Goal: Contribute content: Add original content to the website for others to see

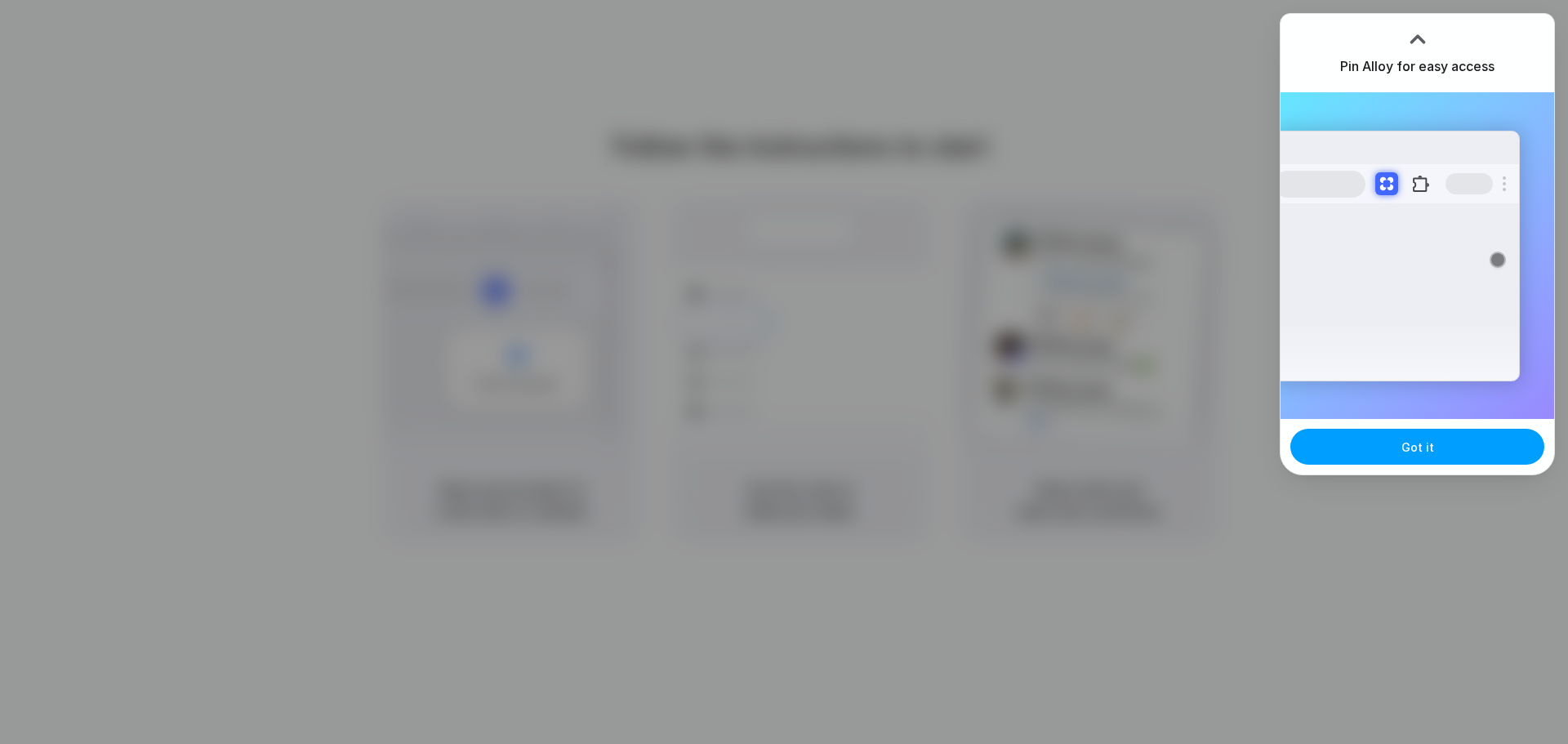
click at [1406, 448] on span "Got it" at bounding box center [1417, 447] width 33 height 17
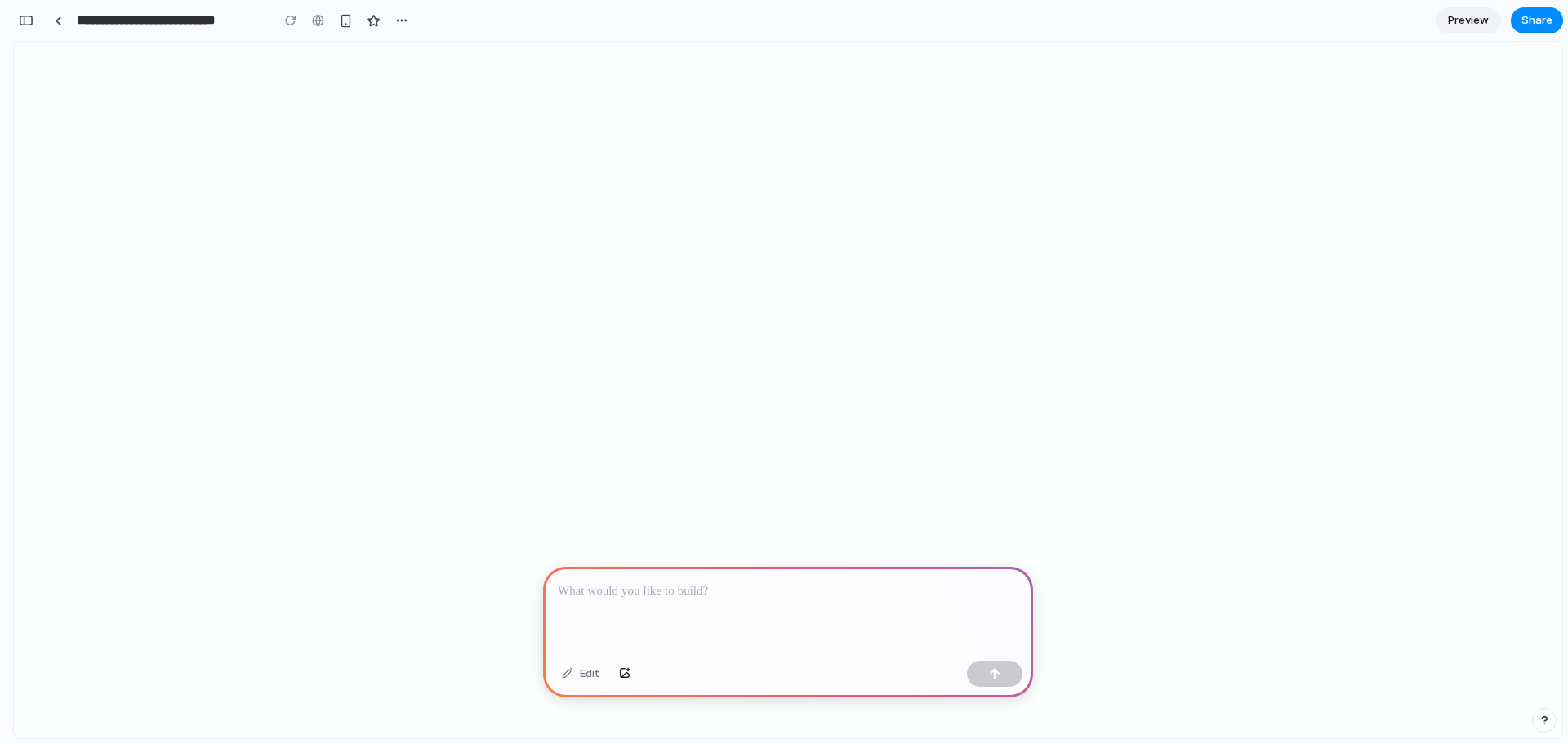
scroll to position [0, 15]
click at [715, 596] on div "To enrich screen reader interactions, please activate Accessibility in Grammarl…" at bounding box center [788, 610] width 490 height 87
click at [656, 593] on p "To enrich screen reader interactions, please activate Accessibility in Grammarl…" at bounding box center [788, 590] width 461 height 19
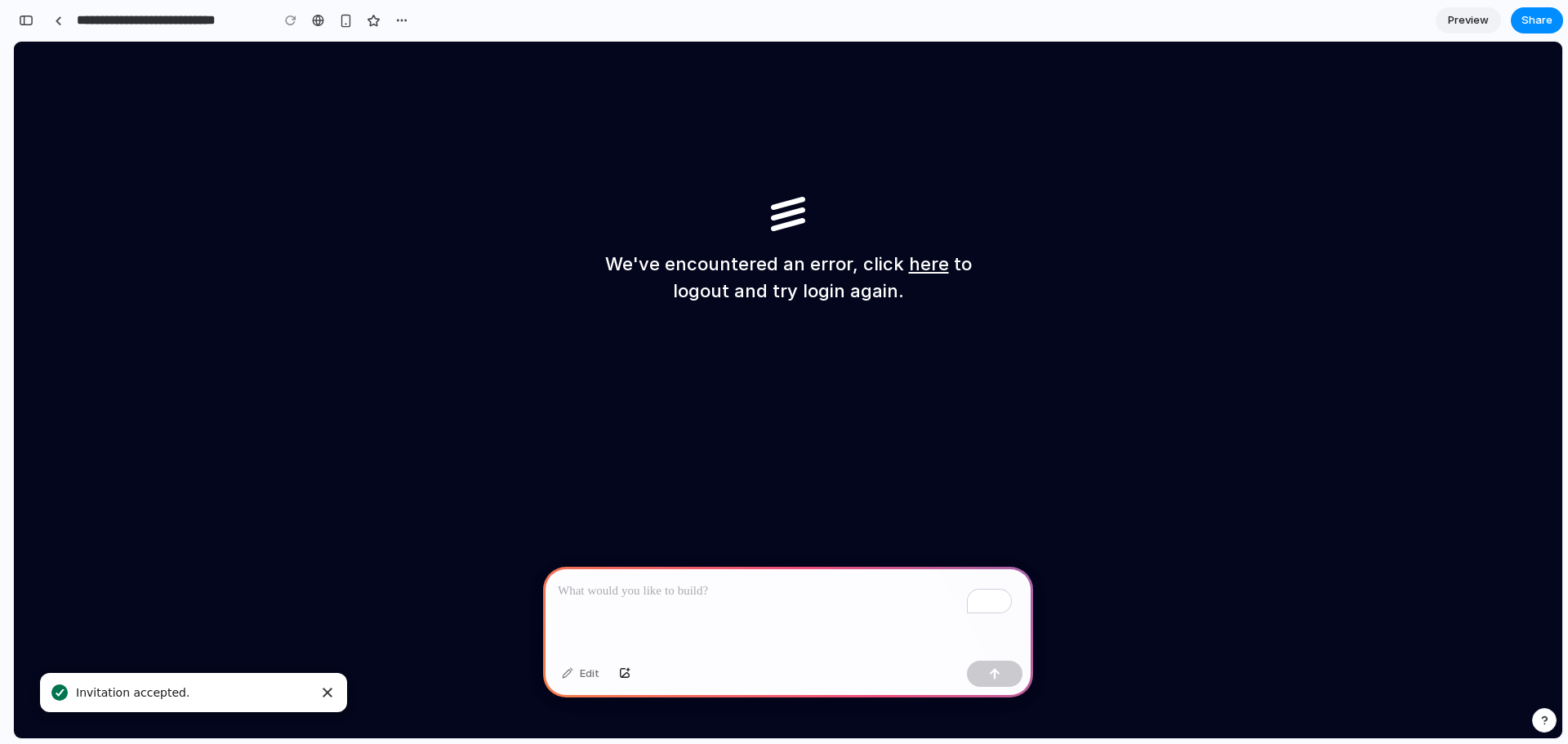
scroll to position [0, 0]
click at [655, 590] on p "To enrich screen reader interactions, please activate Accessibility in Grammarl…" at bounding box center [788, 590] width 461 height 19
click at [655, 589] on p "**********" at bounding box center [785, 590] width 454 height 19
click at [873, 570] on div "**********" at bounding box center [788, 610] width 490 height 87
click at [1008, 677] on button "button" at bounding box center [994, 673] width 56 height 26
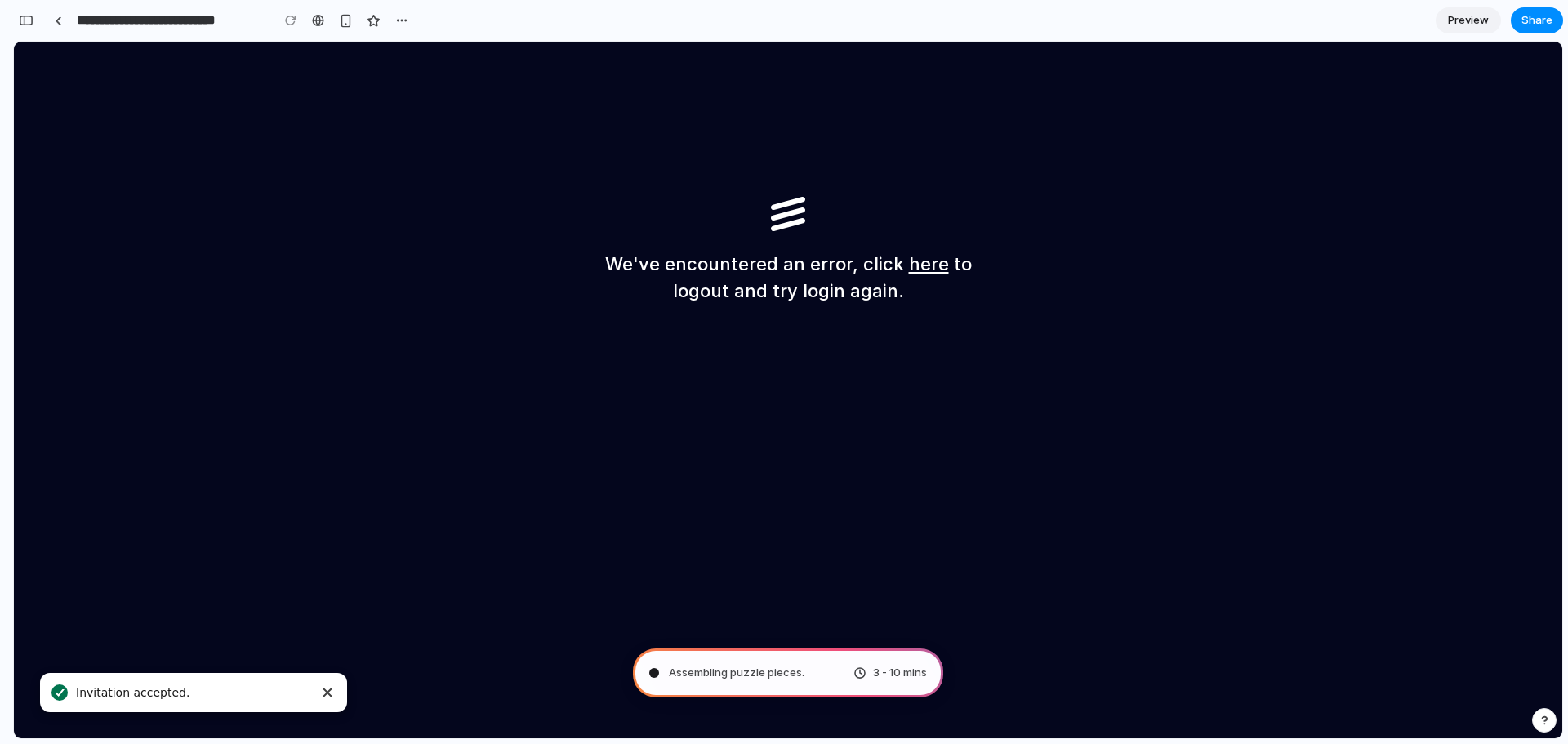
click at [937, 262] on link "here" at bounding box center [928, 264] width 40 height 21
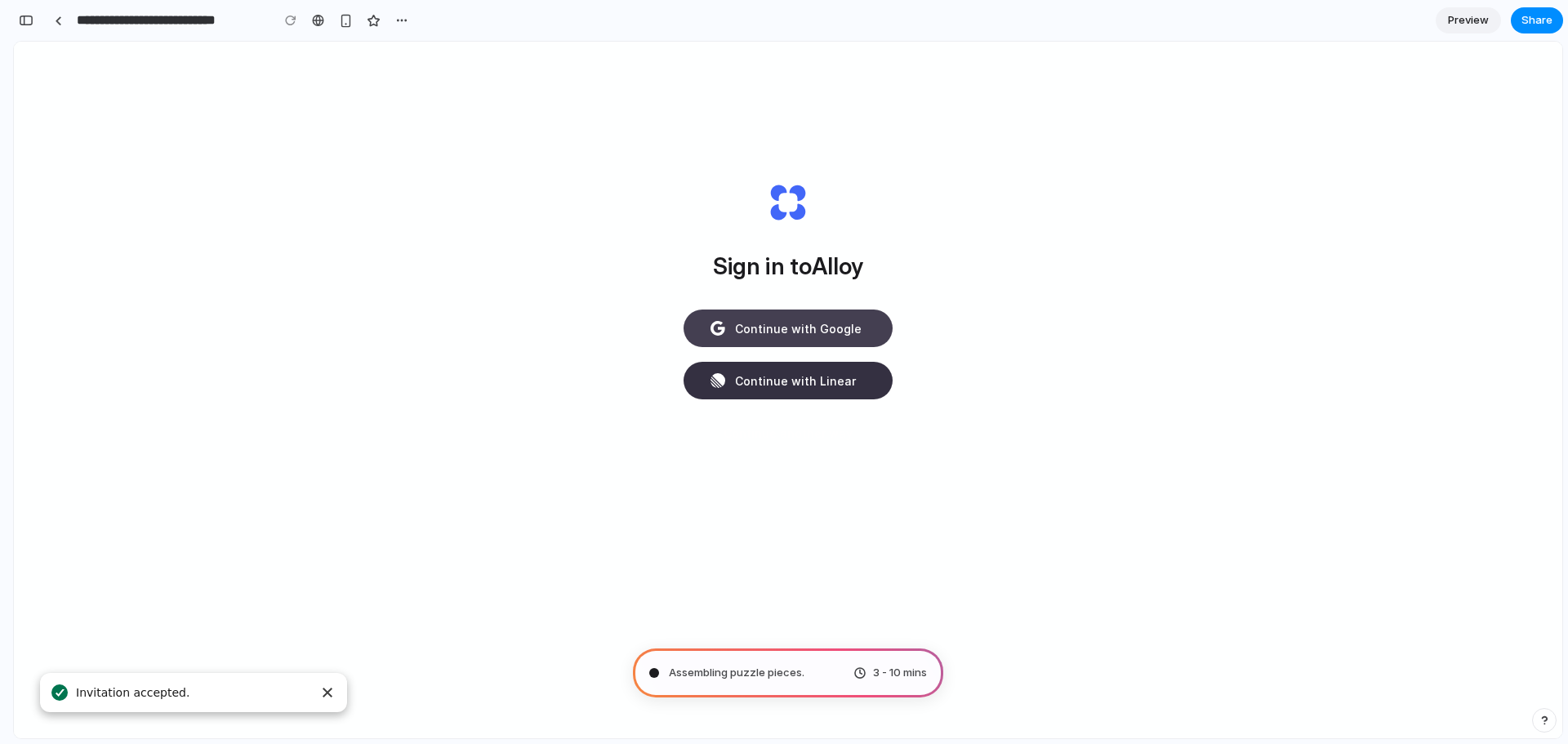
click at [845, 331] on span "Continue with Google" at bounding box center [797, 328] width 126 height 17
click at [758, 337] on button "Continue with Google" at bounding box center [788, 328] width 209 height 38
click at [90, 19] on input "**********" at bounding box center [169, 19] width 192 height 29
click at [62, 24] on link at bounding box center [58, 20] width 25 height 25
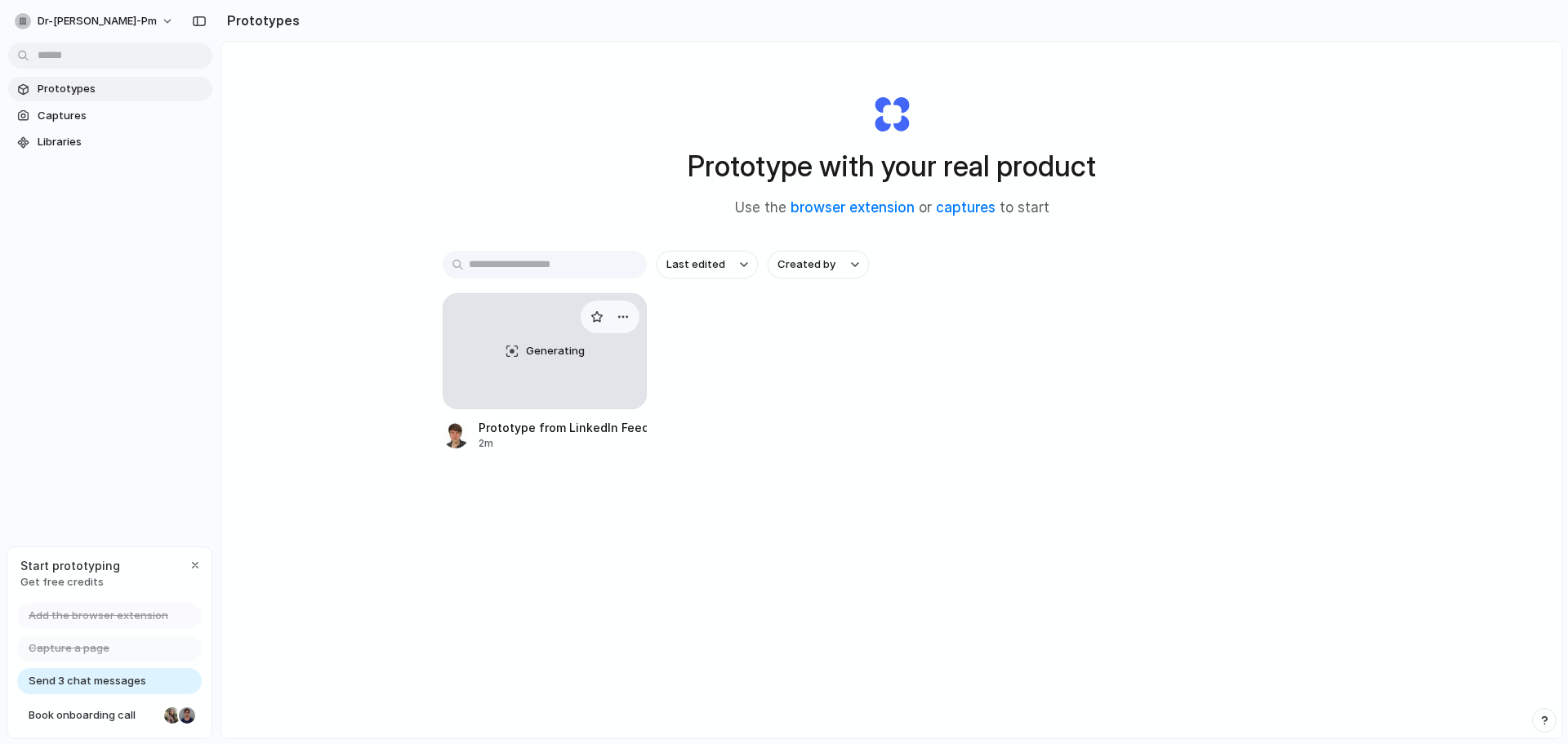
click at [505, 359] on div "Generating" at bounding box center [544, 350] width 202 height 114
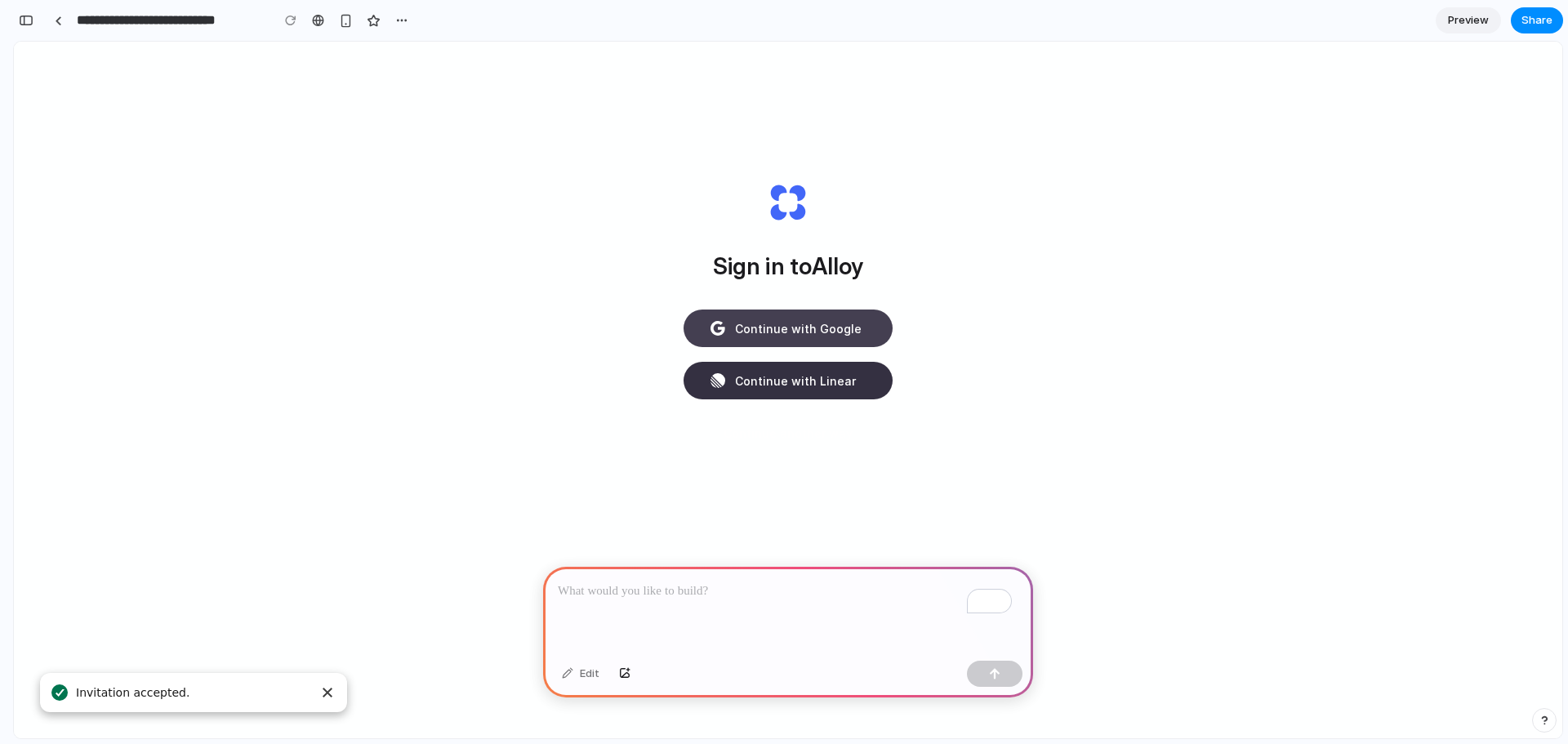
click at [837, 314] on button "Continue with Google" at bounding box center [788, 328] width 209 height 38
